Goal: Information Seeking & Learning: Learn about a topic

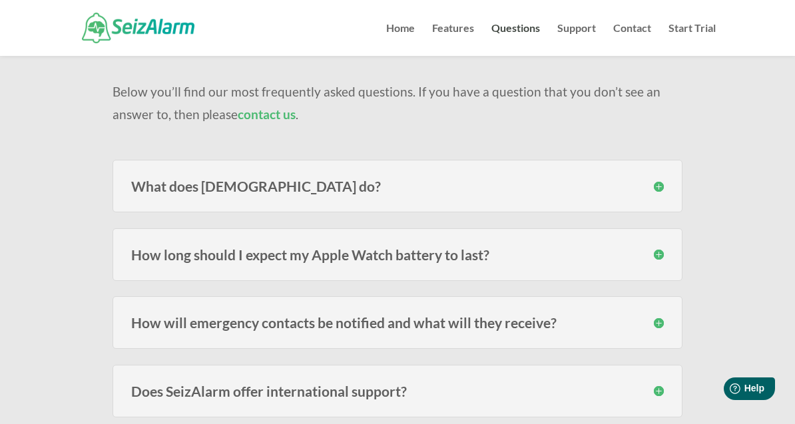
scroll to position [101, 0]
click at [268, 198] on div "What does [DEMOGRAPHIC_DATA] do? SeizAlarm detects irregular/abnormal movement …" at bounding box center [397, 186] width 569 height 53
click at [276, 182] on h3 "What does [DEMOGRAPHIC_DATA] do?" at bounding box center [397, 187] width 532 height 14
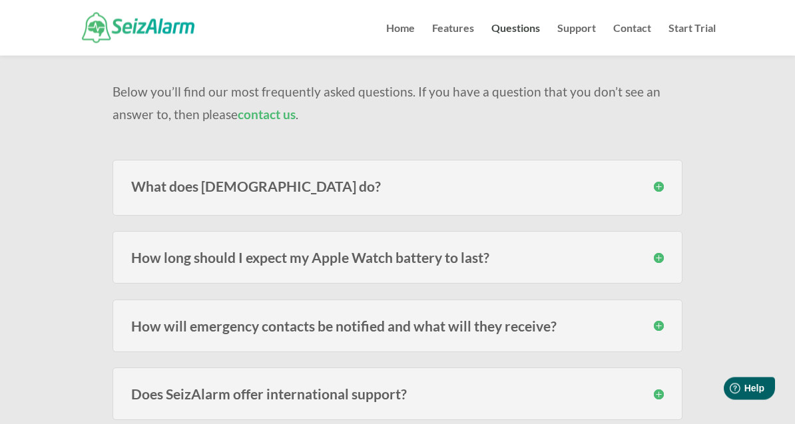
scroll to position [101, 0]
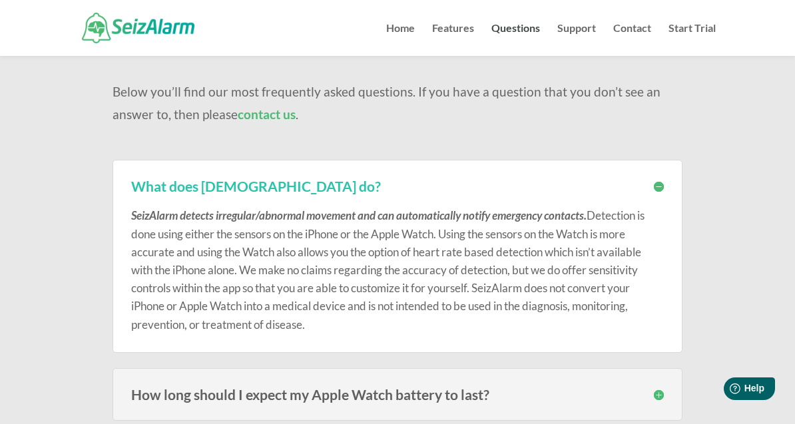
click at [660, 188] on h3 "What does [DEMOGRAPHIC_DATA] do?" at bounding box center [397, 186] width 532 height 14
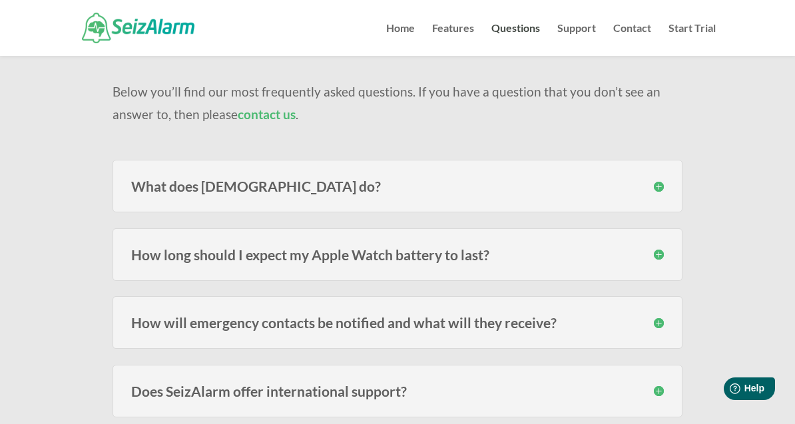
click at [426, 260] on h3 "How long should I expect my Apple Watch battery to last?" at bounding box center [397, 255] width 532 height 14
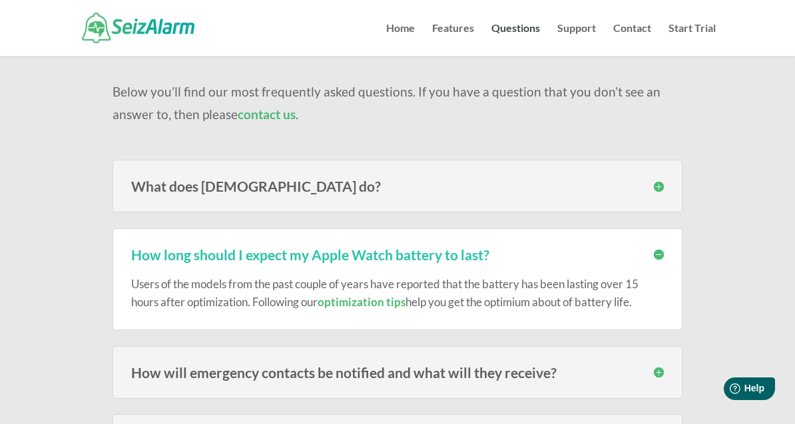
click at [657, 254] on h3 "How long should I expect my Apple Watch battery to last?" at bounding box center [397, 255] width 532 height 14
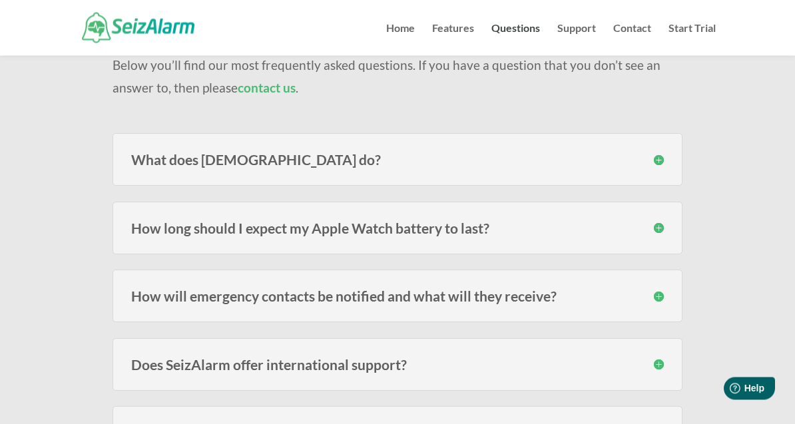
scroll to position [128, 0]
click at [508, 297] on h3 "How will emergency contacts be notified and what will they receive?" at bounding box center [397, 296] width 532 height 14
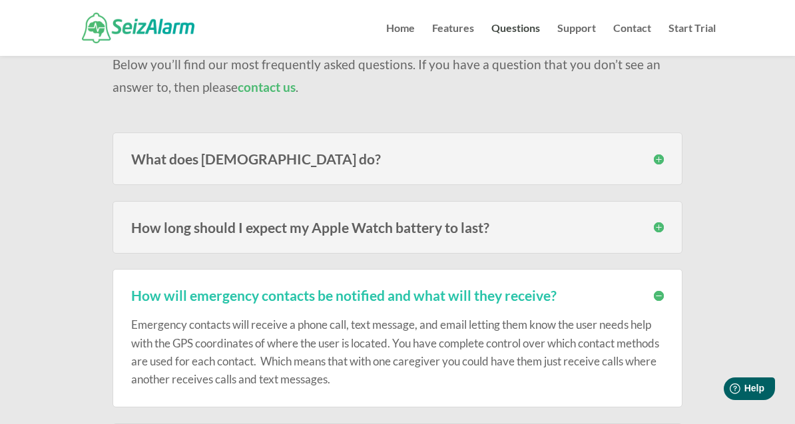
click at [614, 303] on div "Emergency contacts will receive a phone call, text message, and email letting t…" at bounding box center [397, 345] width 532 height 86
click at [661, 296] on h3 "How will emergency contacts be notified and what will they receive?" at bounding box center [397, 295] width 532 height 14
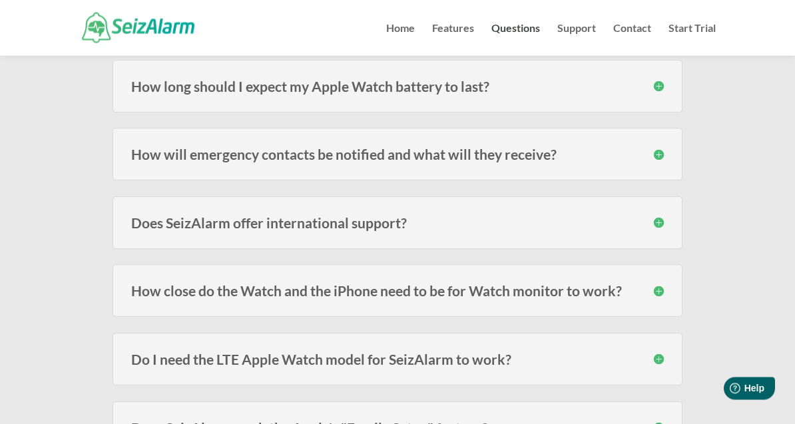
scroll to position [270, 0]
click at [371, 227] on h3 "Does SeizAlarm offer international support?" at bounding box center [397, 222] width 532 height 14
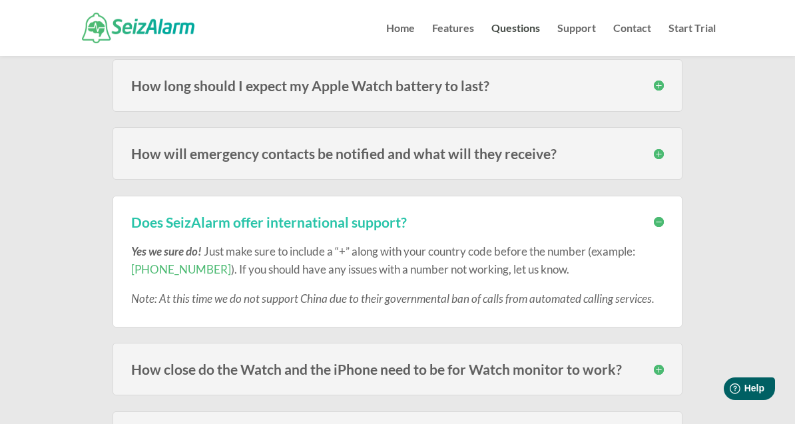
click at [664, 218] on div "Does SeizAlarm offer international support? Yes we sure do! Just make sure to i…" at bounding box center [397, 262] width 569 height 132
click at [654, 224] on h3 "Does SeizAlarm offer international support?" at bounding box center [397, 222] width 532 height 14
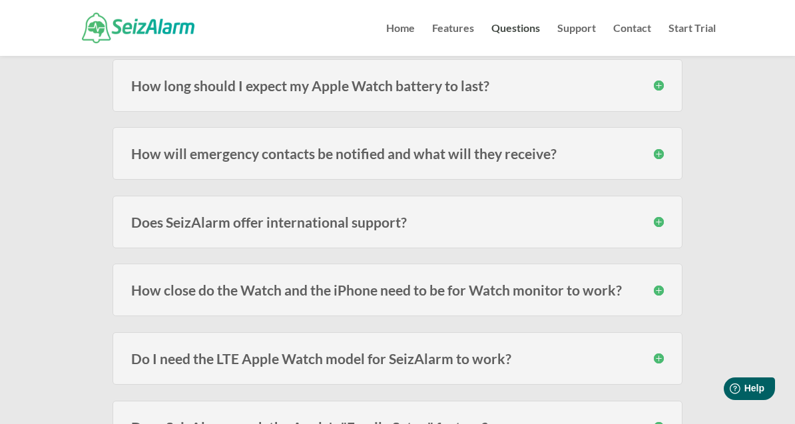
click at [653, 292] on h3 "How close do the Watch and the iPhone need to be for Watch monitor to work?" at bounding box center [397, 290] width 532 height 14
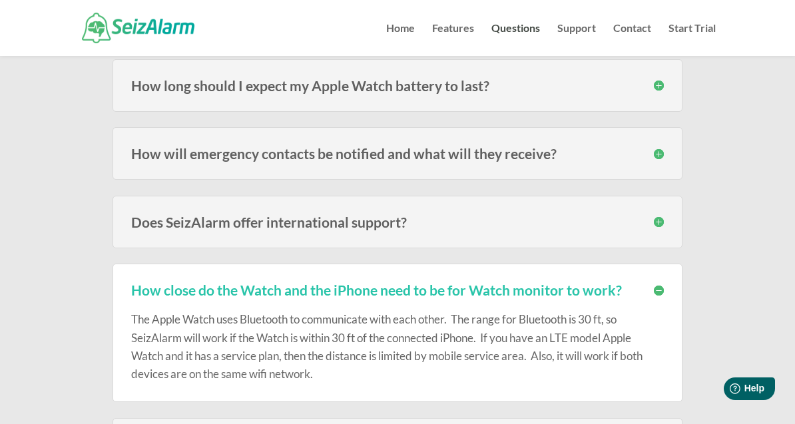
click at [665, 286] on div "How close do the Watch and the iPhone need to be for Watch monitor to work? The…" at bounding box center [397, 333] width 569 height 139
click at [653, 296] on h3 "How close do the Watch and the iPhone need to be for Watch monitor to work?" at bounding box center [397, 290] width 532 height 14
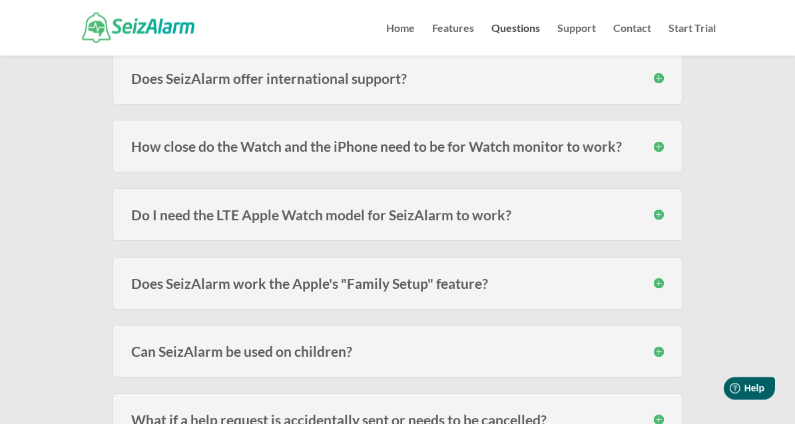
scroll to position [414, 0]
click at [659, 215] on h3 "Do I need the LTE Apple Watch model for SeizAlarm to work?" at bounding box center [397, 215] width 532 height 14
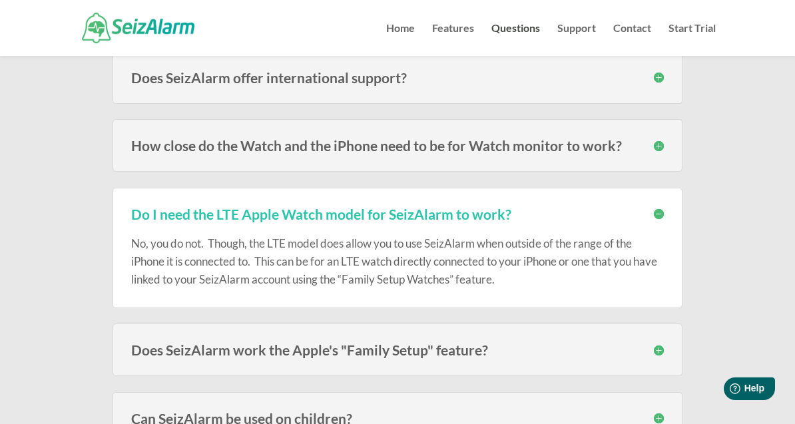
click at [665, 214] on div "Do I need the LTE Apple Watch model for SeizAlarm to work? No, you do not. Thou…" at bounding box center [397, 248] width 569 height 121
click at [659, 215] on h3 "Do I need the LTE Apple Watch model for SeizAlarm to work?" at bounding box center [397, 214] width 532 height 14
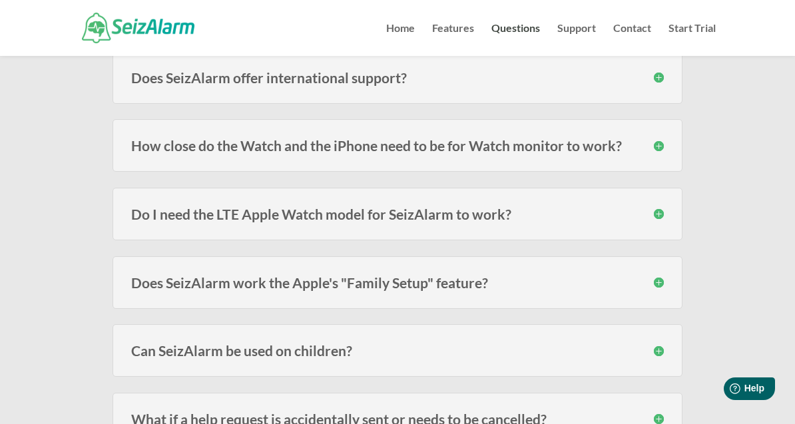
click at [653, 288] on h3 "Does SeizAlarm work the Apple's "Family Setup" feature?" at bounding box center [397, 283] width 532 height 14
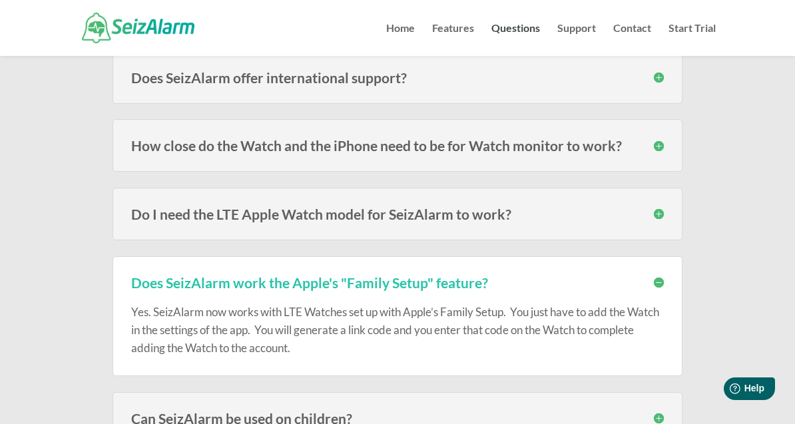
click at [661, 281] on h3 "Does SeizAlarm work the Apple's "Family Setup" feature?" at bounding box center [397, 283] width 532 height 14
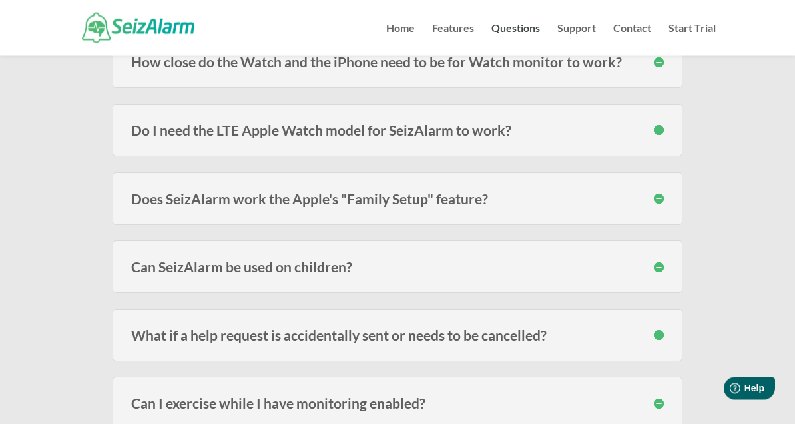
scroll to position [499, 0]
click at [664, 270] on div "Can SeizAlarm be used on children? Yes! We have many subscribers that use the W…" at bounding box center [397, 266] width 569 height 53
click at [658, 270] on h3 "Can SeizAlarm be used on children?" at bounding box center [397, 267] width 532 height 14
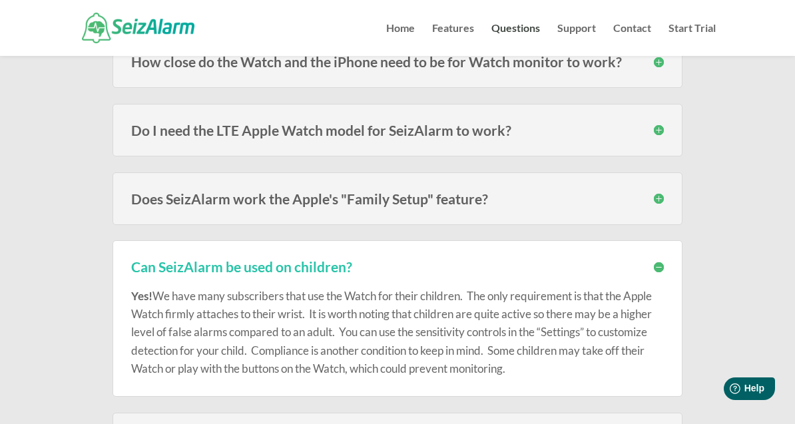
click at [661, 272] on h3 "Can SeizAlarm be used on children?" at bounding box center [397, 267] width 532 height 14
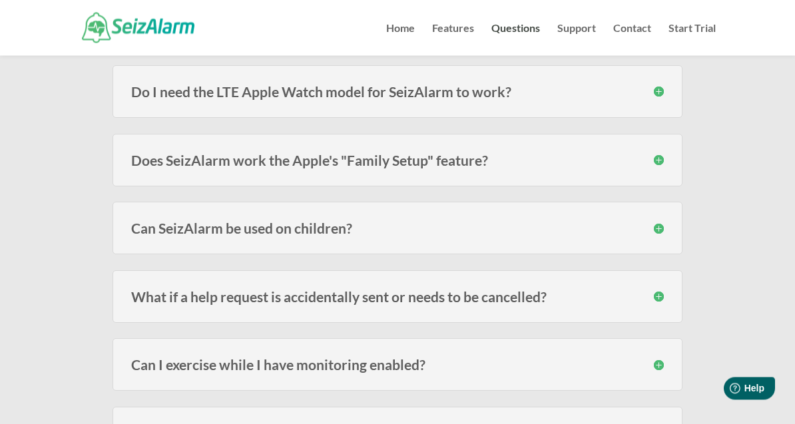
scroll to position [539, 0]
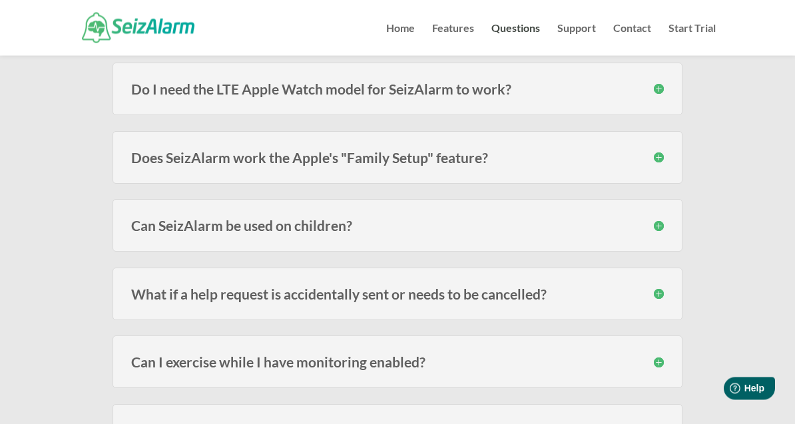
click at [661, 298] on h3 "What if a help request is accidentally sent or needs to be cancelled?" at bounding box center [397, 295] width 532 height 14
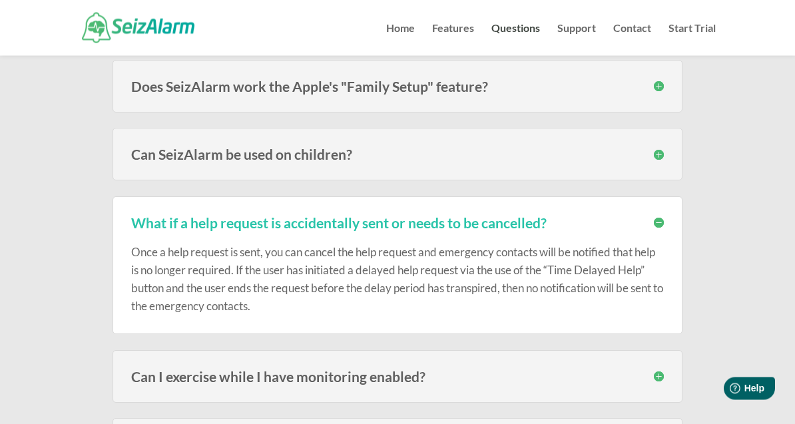
scroll to position [611, 0]
click at [664, 227] on div "What if a help request is accidentally sent or needs to be cancelled? Once a he…" at bounding box center [397, 265] width 569 height 139
click at [657, 220] on h3 "What if a help request is accidentally sent or needs to be cancelled?" at bounding box center [397, 223] width 532 height 14
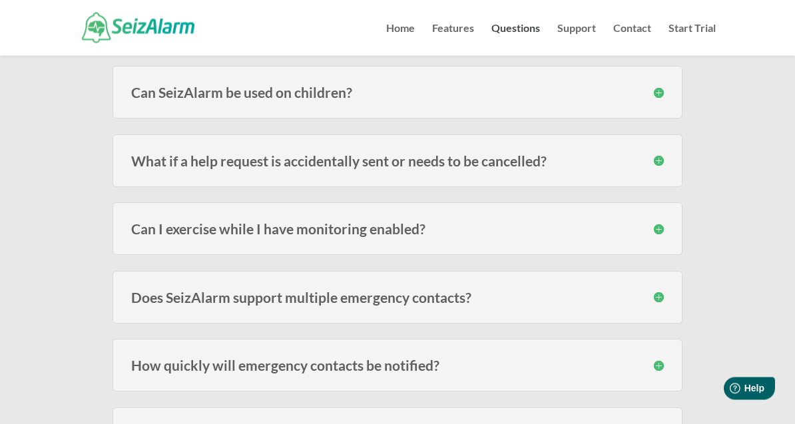
scroll to position [673, 0]
click at [660, 230] on h3 "Can I exercise while I have monitoring enabled?" at bounding box center [397, 229] width 532 height 14
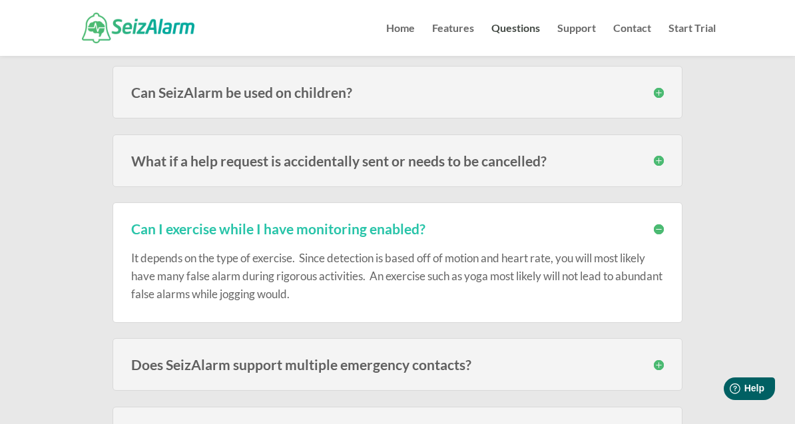
click at [664, 229] on div "Can I exercise while I have monitoring enabled? It depends on the type of exerc…" at bounding box center [397, 262] width 569 height 121
click at [662, 230] on h3 "Can I exercise while I have monitoring enabled?" at bounding box center [397, 229] width 532 height 14
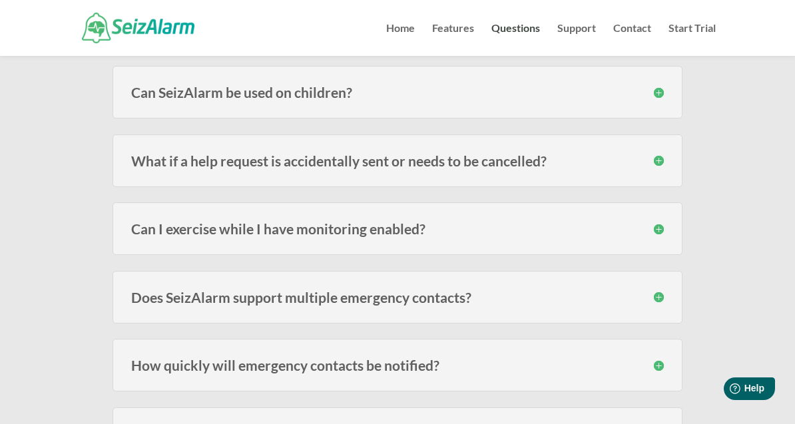
click at [657, 297] on h3 "Does SeizAlarm support multiple emergency contacts?" at bounding box center [397, 297] width 532 height 14
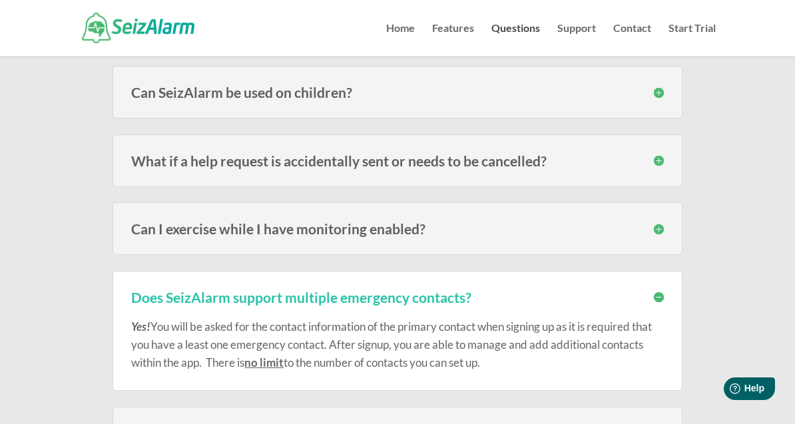
click at [660, 303] on h3 "Does SeizAlarm support multiple emergency contacts?" at bounding box center [397, 297] width 532 height 14
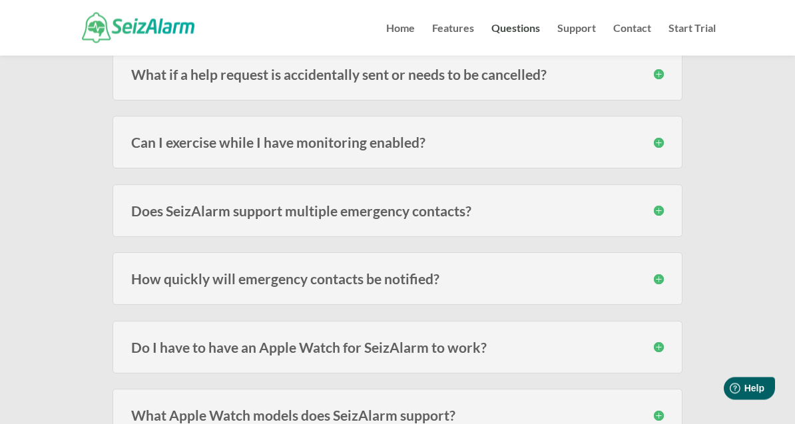
scroll to position [761, 0]
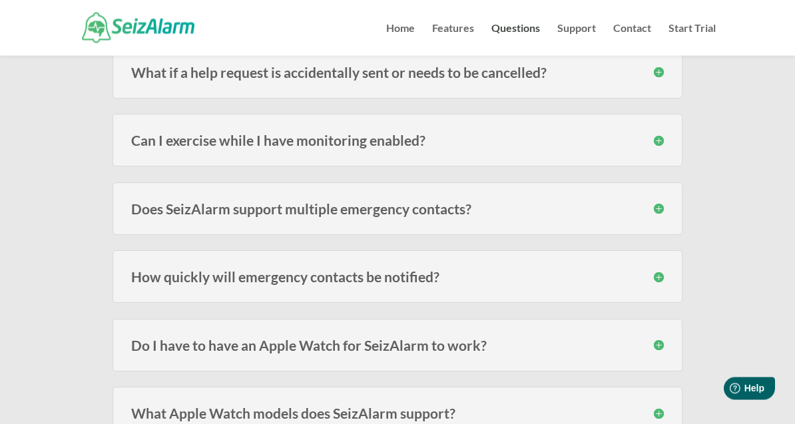
click at [663, 280] on h3 "How quickly will emergency contacts be notified?" at bounding box center [397, 277] width 532 height 14
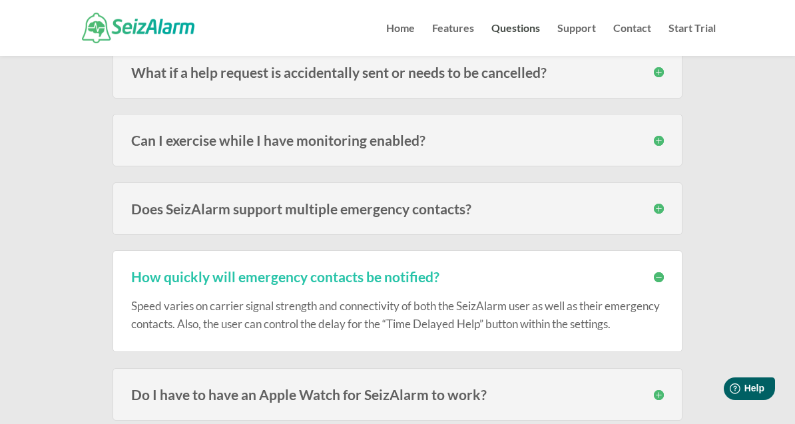
click at [665, 278] on div "How quickly will emergency contacts be notified? Speed varies on carrier signal…" at bounding box center [397, 301] width 569 height 102
click at [659, 282] on h3 "How quickly will emergency contacts be notified?" at bounding box center [397, 277] width 532 height 14
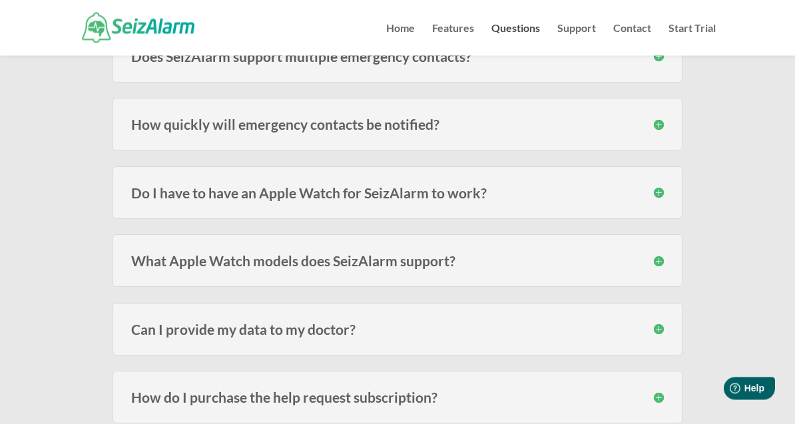
scroll to position [914, 0]
click at [661, 194] on h3 "Do I have to have an Apple Watch for SeizAlarm to work?" at bounding box center [397, 193] width 532 height 14
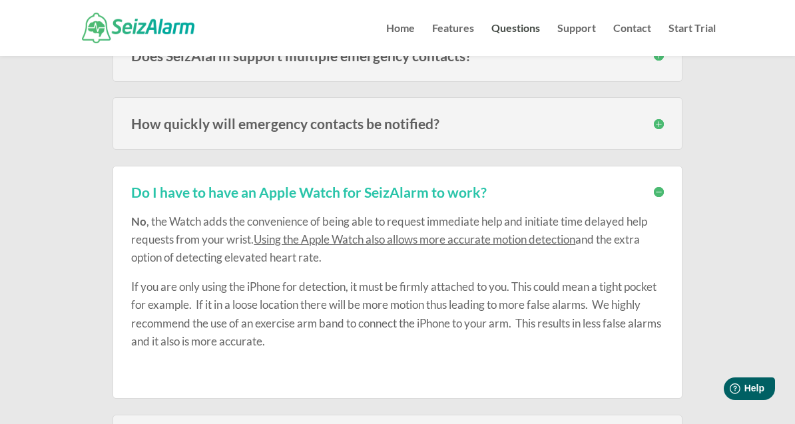
click at [659, 190] on h3 "Do I have to have an Apple Watch for SeizAlarm to work?" at bounding box center [397, 192] width 532 height 14
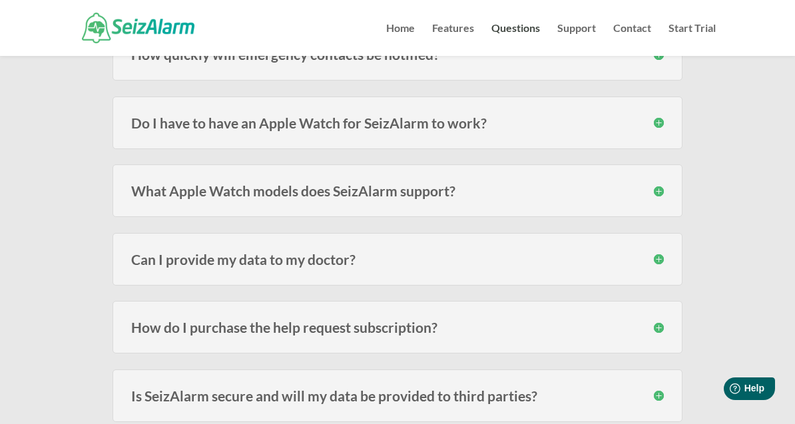
scroll to position [1008, 0]
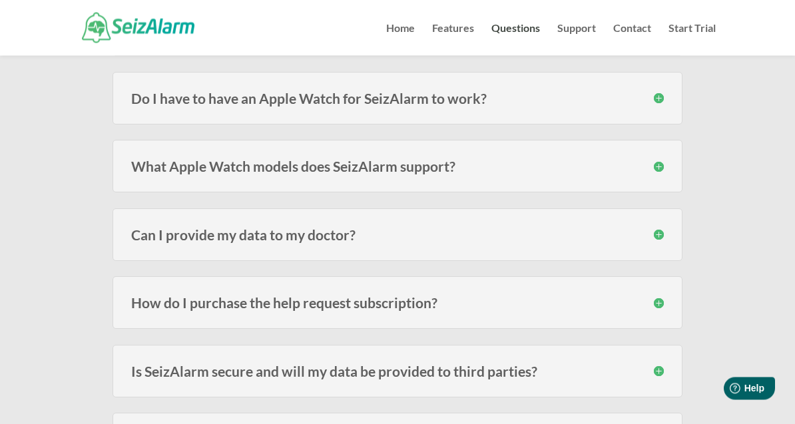
click at [668, 164] on div "What Apple Watch models does SeizAlarm support? SeizAlarm is currently compatib…" at bounding box center [397, 167] width 569 height 53
click at [658, 168] on h3 "What Apple Watch models does SeizAlarm support?" at bounding box center [397, 167] width 532 height 14
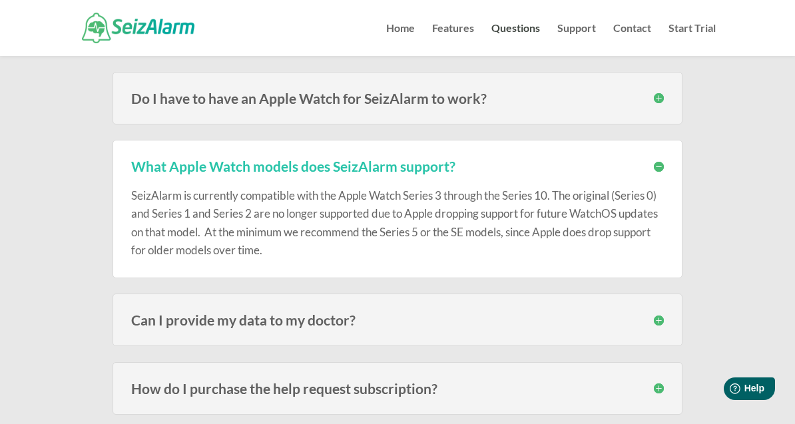
click at [657, 166] on h3 "What Apple Watch models does SeizAlarm support?" at bounding box center [397, 166] width 532 height 14
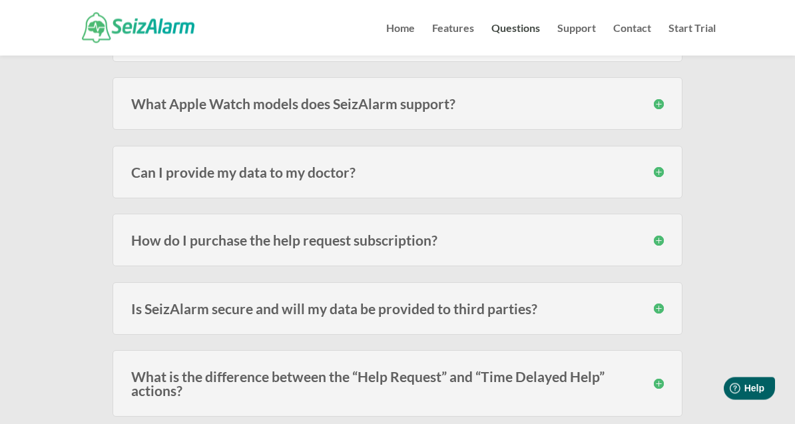
scroll to position [1072, 0]
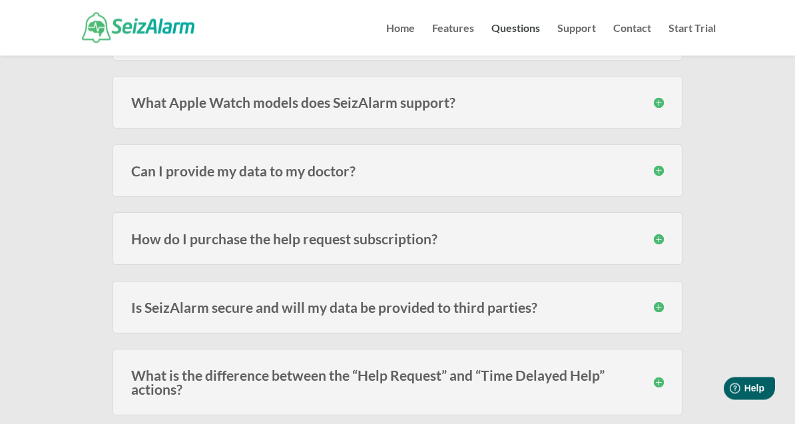
click at [658, 172] on h3 "Can I provide my data to my doctor?" at bounding box center [397, 171] width 532 height 14
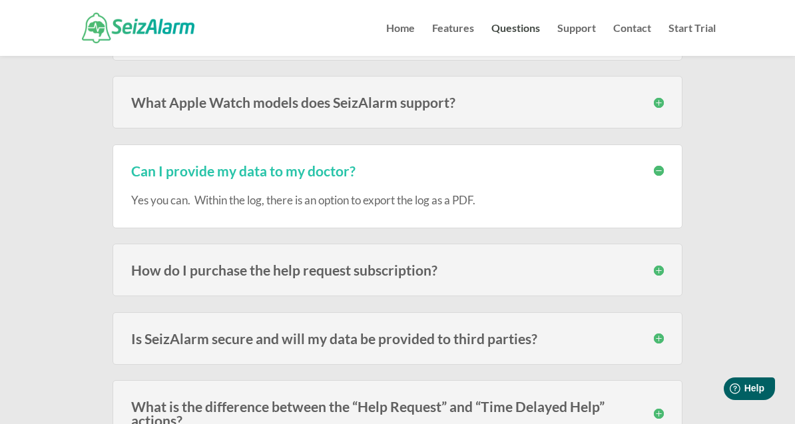
click at [658, 174] on h3 "Can I provide my data to my doctor?" at bounding box center [397, 171] width 532 height 14
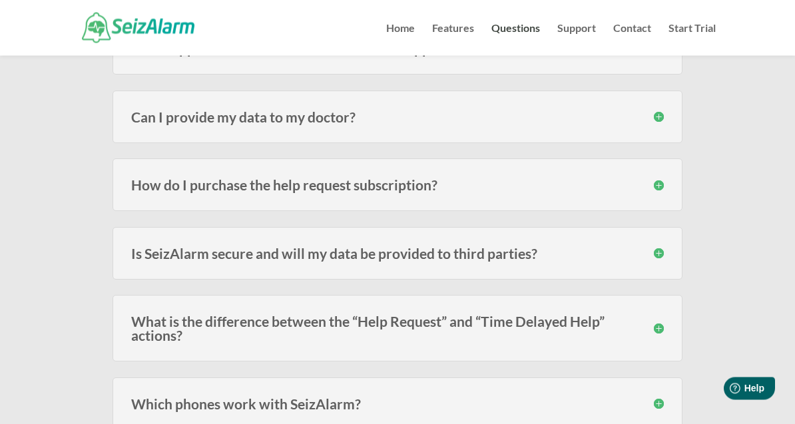
scroll to position [1127, 0]
click at [655, 192] on div "How do I purchase the help request subscription? The subscription must be purch…" at bounding box center [397, 185] width 569 height 53
click at [657, 185] on h3 "How do I purchase the help request subscription?" at bounding box center [397, 185] width 532 height 14
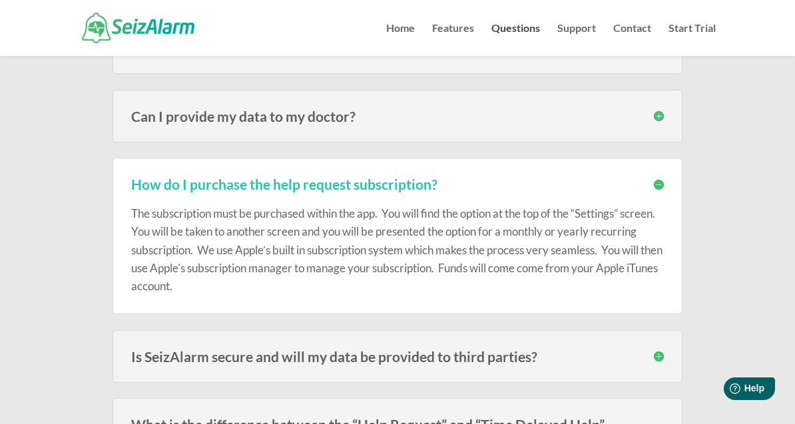
click at [660, 184] on h3 "How do I purchase the help request subscription?" at bounding box center [397, 184] width 532 height 14
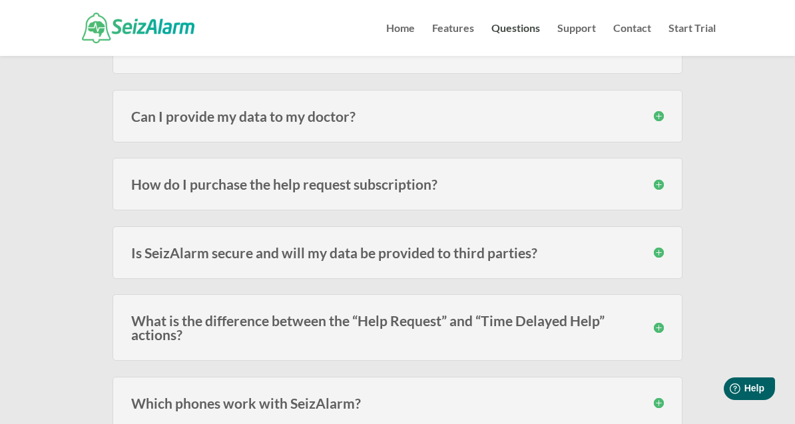
click at [657, 252] on h3 "Is SeizAlarm secure and will my data be provided to third parties?" at bounding box center [397, 253] width 532 height 14
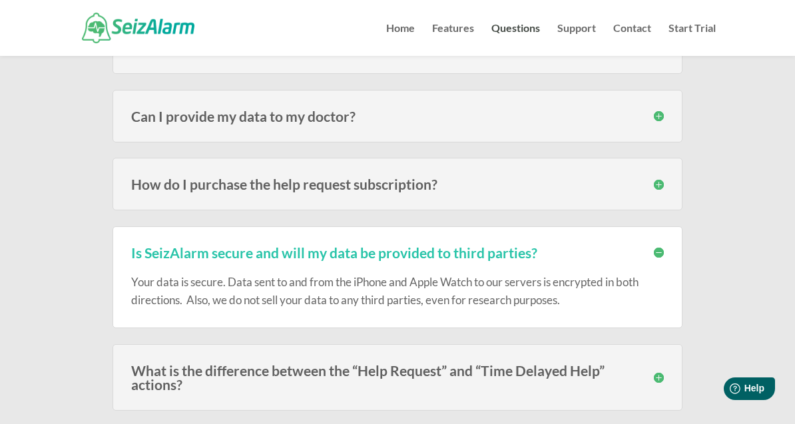
click at [663, 251] on h3 "Is SeizAlarm secure and will my data be provided to third parties?" at bounding box center [397, 253] width 532 height 14
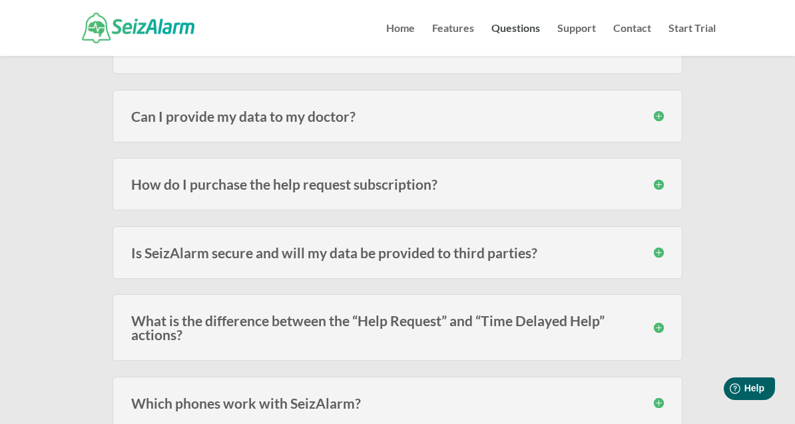
click at [660, 326] on h3 "What is the difference between the “Help Request” and “Time Delayed Help” actio…" at bounding box center [397, 328] width 532 height 28
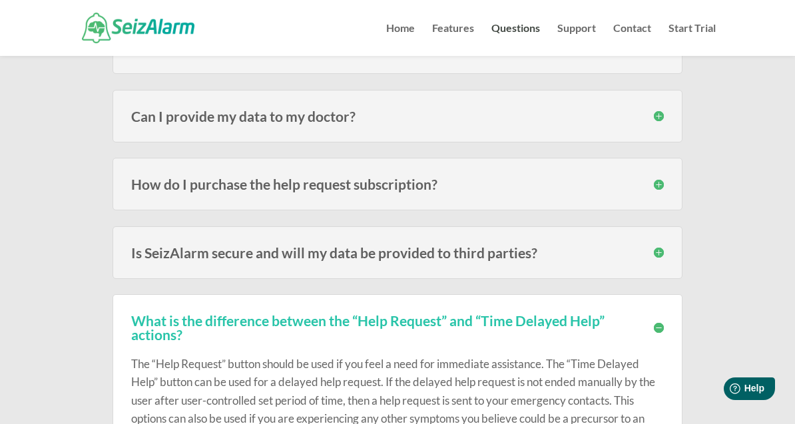
click at [663, 329] on h3 "What is the difference between the “Help Request” and “Time Delayed Help” actio…" at bounding box center [397, 328] width 532 height 28
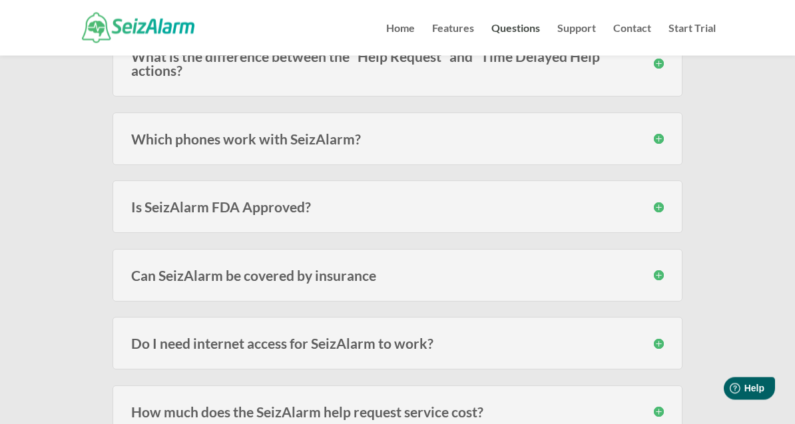
scroll to position [1392, 0]
click at [659, 279] on h3 "Can SeizAlarm be covered by insurance" at bounding box center [397, 275] width 532 height 14
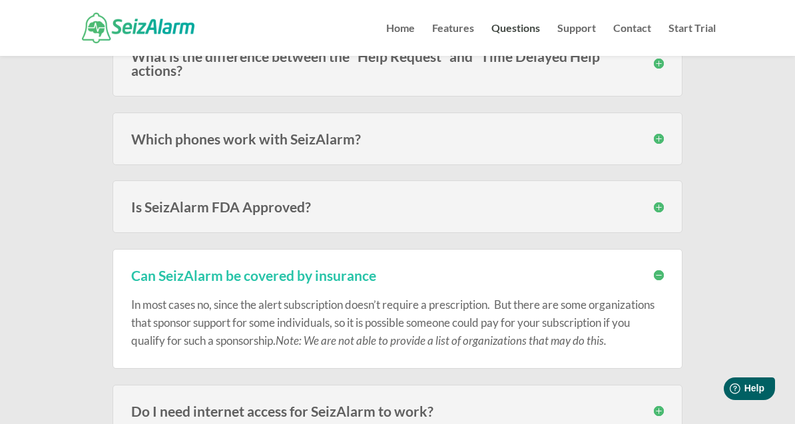
click at [657, 275] on h3 "Can SeizAlarm be covered by insurance" at bounding box center [397, 275] width 532 height 14
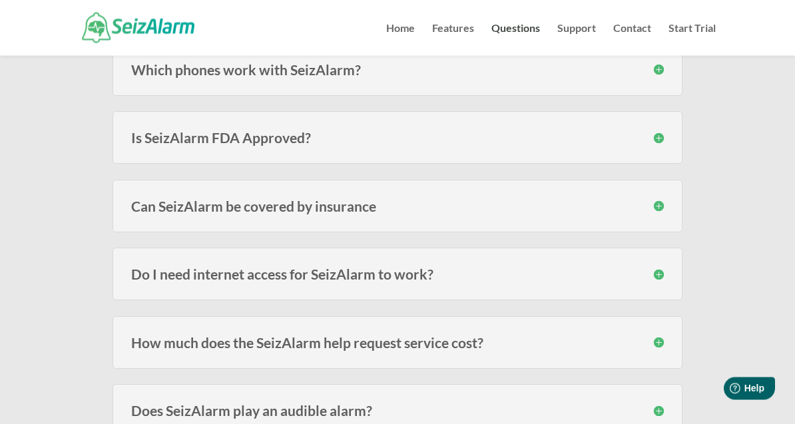
scroll to position [1462, 0]
click at [657, 340] on h3 "How much does the SeizAlarm help request service cost?" at bounding box center [397, 342] width 532 height 14
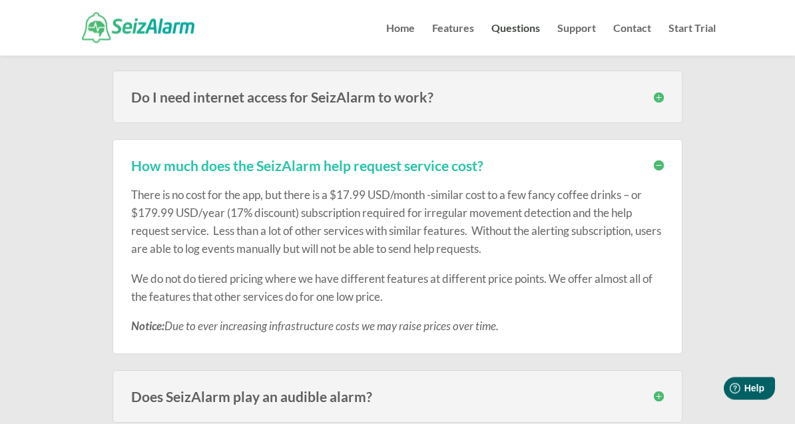
scroll to position [1640, 0]
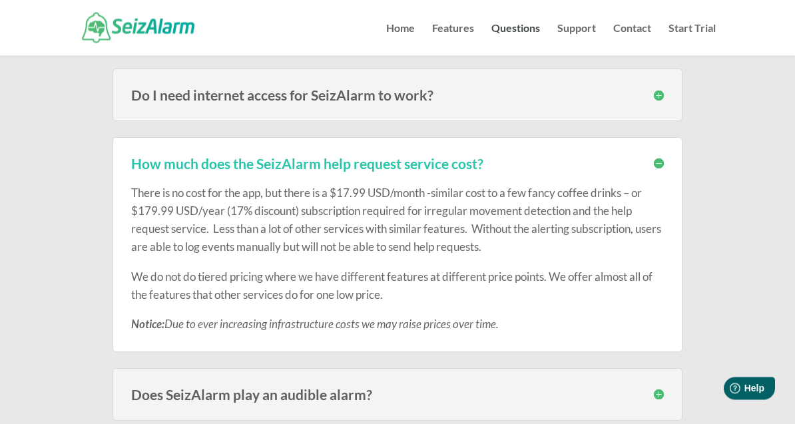
click at [657, 395] on h3 "Does SeizAlarm play an audible alarm?" at bounding box center [397, 395] width 532 height 14
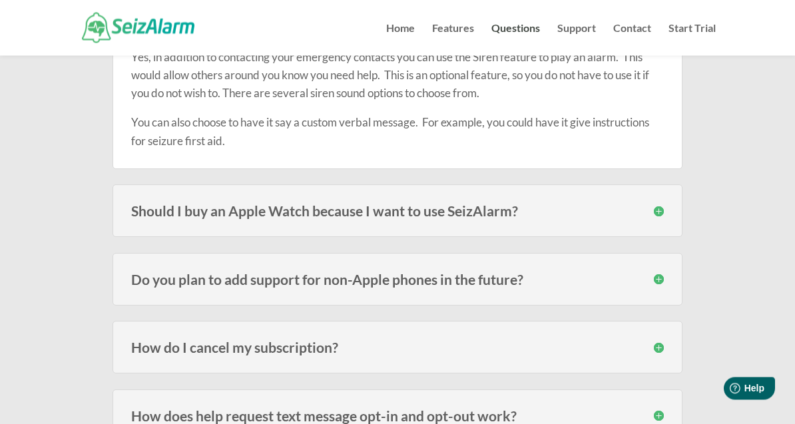
scroll to position [2018, 0]
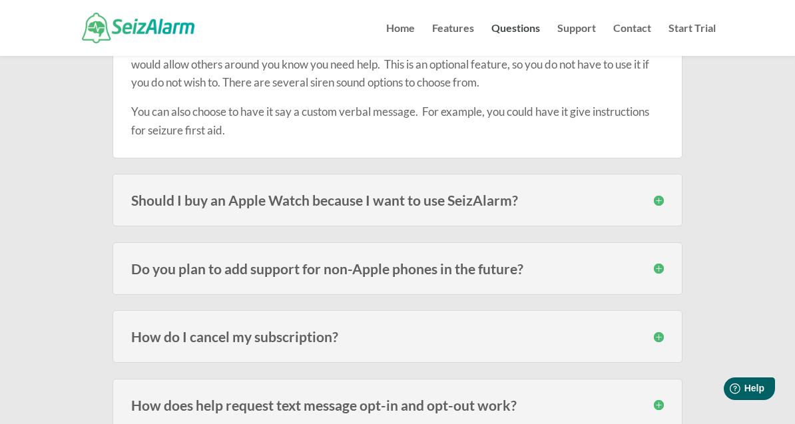
click at [655, 405] on h3 "How does help request text message opt-in and opt-out work?" at bounding box center [397, 405] width 532 height 14
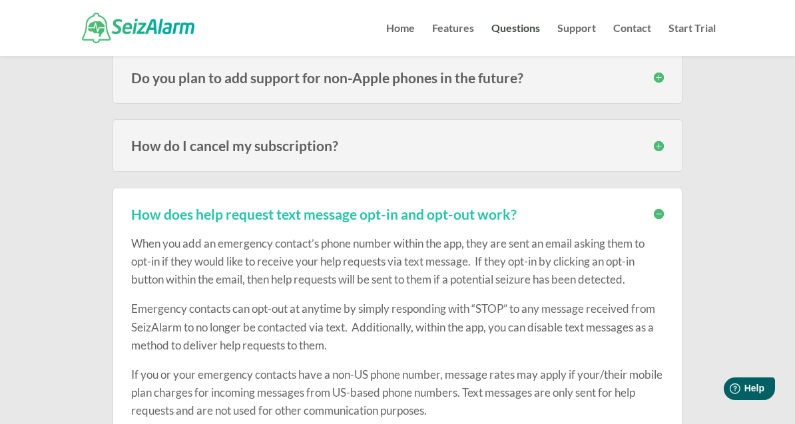
scroll to position [2209, 0]
click at [659, 211] on h3 "How does help request text message opt-in and opt-out work?" at bounding box center [397, 214] width 532 height 14
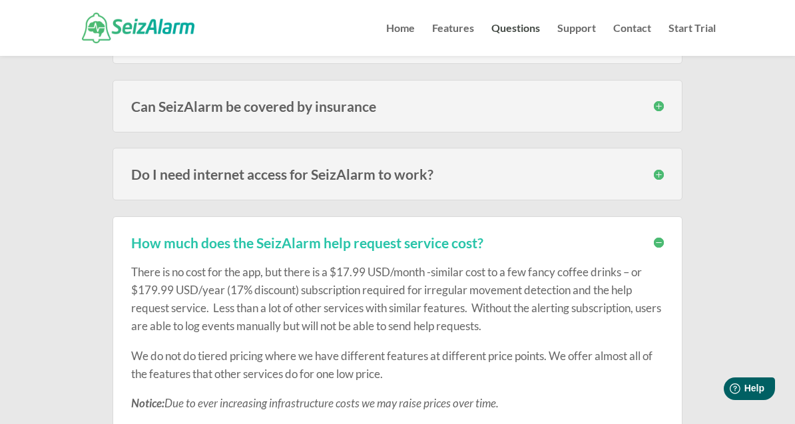
scroll to position [1560, 0]
click at [659, 240] on h3 "How much does the SeizAlarm help request service cost?" at bounding box center [397, 243] width 532 height 14
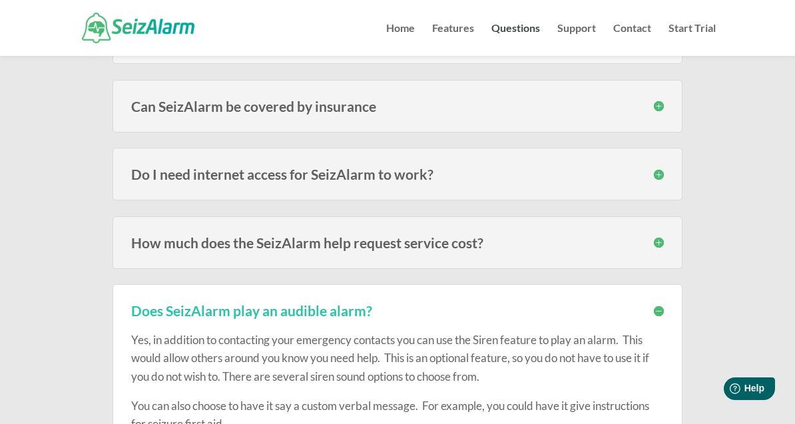
click at [659, 318] on div "Yes, in addition to contacting your emergency contacts you can use the Siren fe…" at bounding box center [397, 375] width 532 height 115
click at [663, 310] on h3 "Does SeizAlarm play an audible alarm?" at bounding box center [397, 311] width 532 height 14
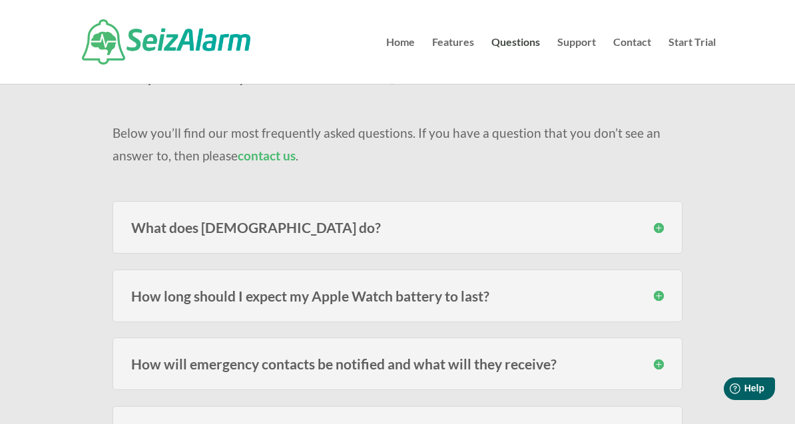
scroll to position [0, 0]
